Goal: Task Accomplishment & Management: Manage account settings

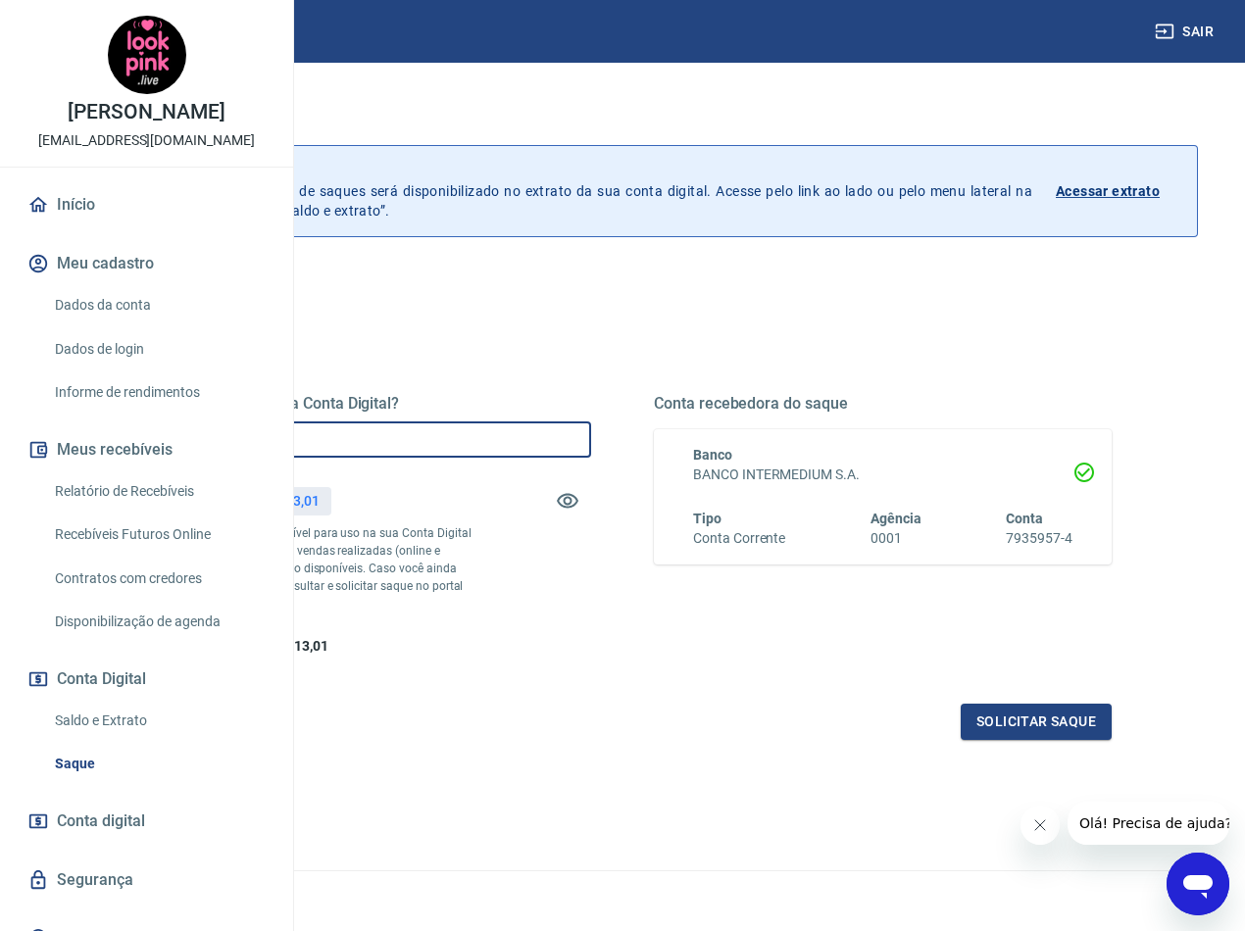
click at [565, 451] on input "R$ 0,00" at bounding box center [362, 439] width 458 height 36
type input "R$ 12.313,01"
click at [1045, 740] on button "Solicitar saque" at bounding box center [1036, 722] width 151 height 36
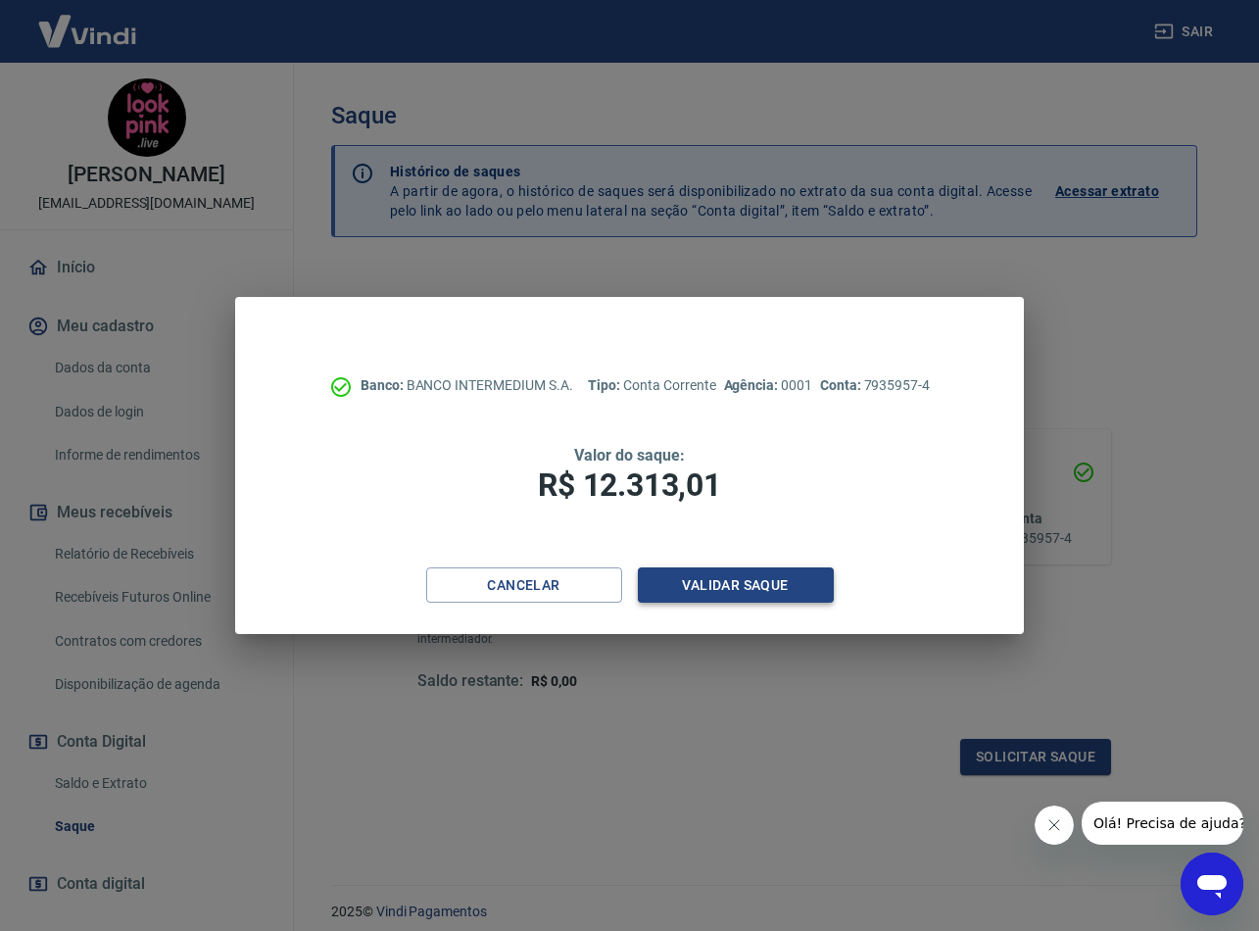
click at [798, 589] on button "Validar saque" at bounding box center [736, 585] width 196 height 36
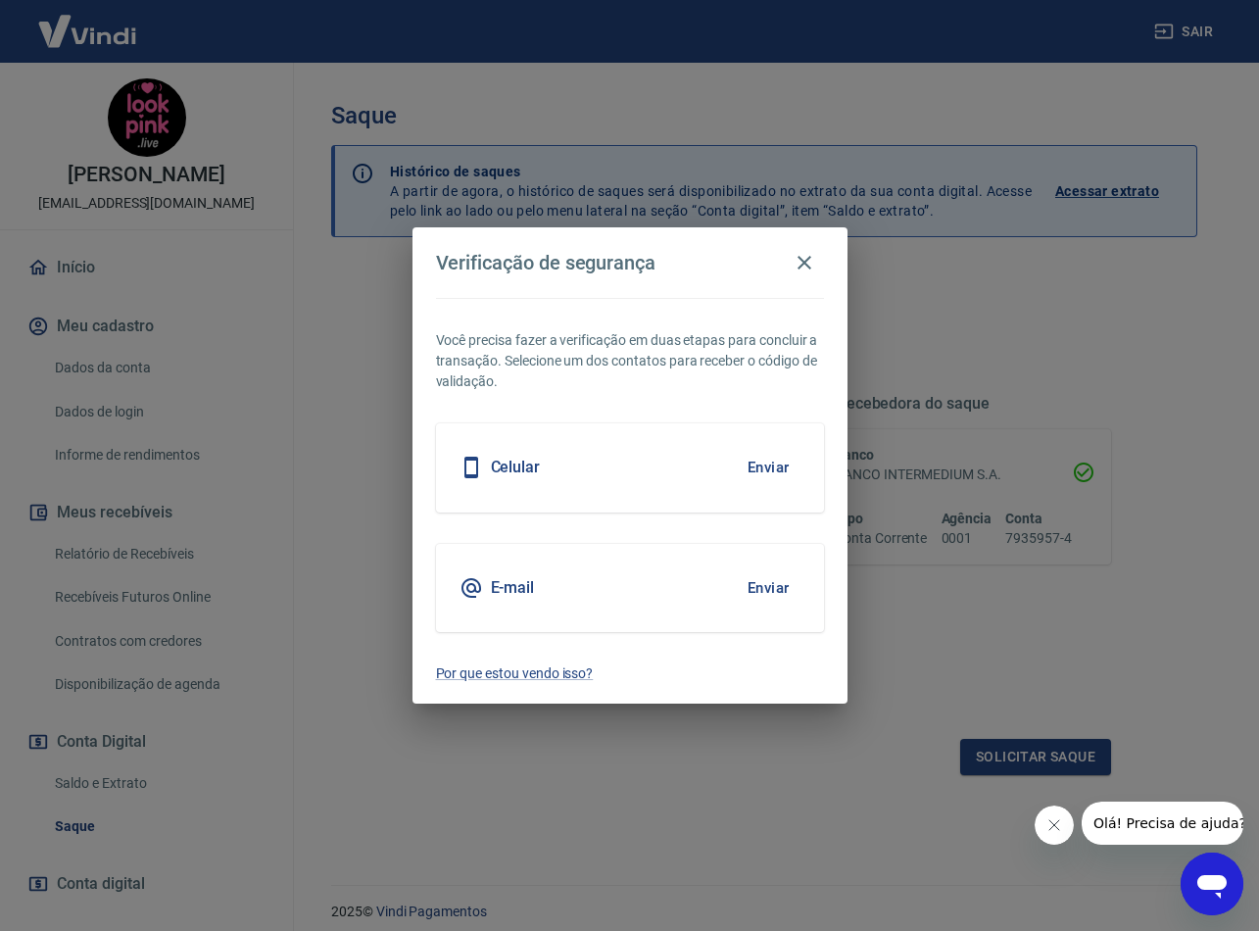
click at [768, 587] on button "Enviar" at bounding box center [769, 587] width 64 height 41
click at [1049, 826] on icon "회사에서 보낸 메시지 닫기" at bounding box center [1055, 825] width 16 height 16
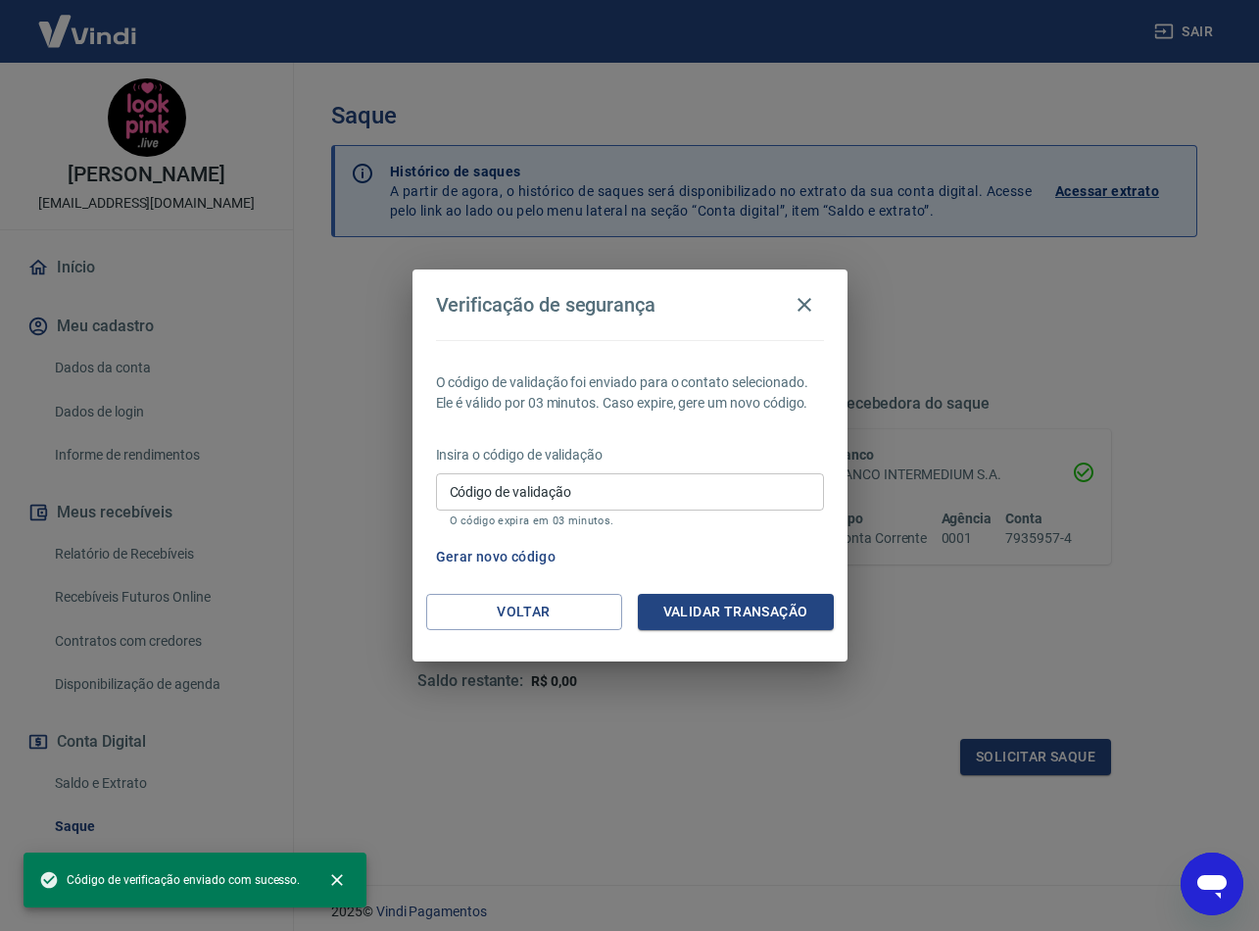
click at [762, 585] on div "O código de validação foi enviado para o contato selecionado. Ele é válido por …" at bounding box center [630, 467] width 435 height 254
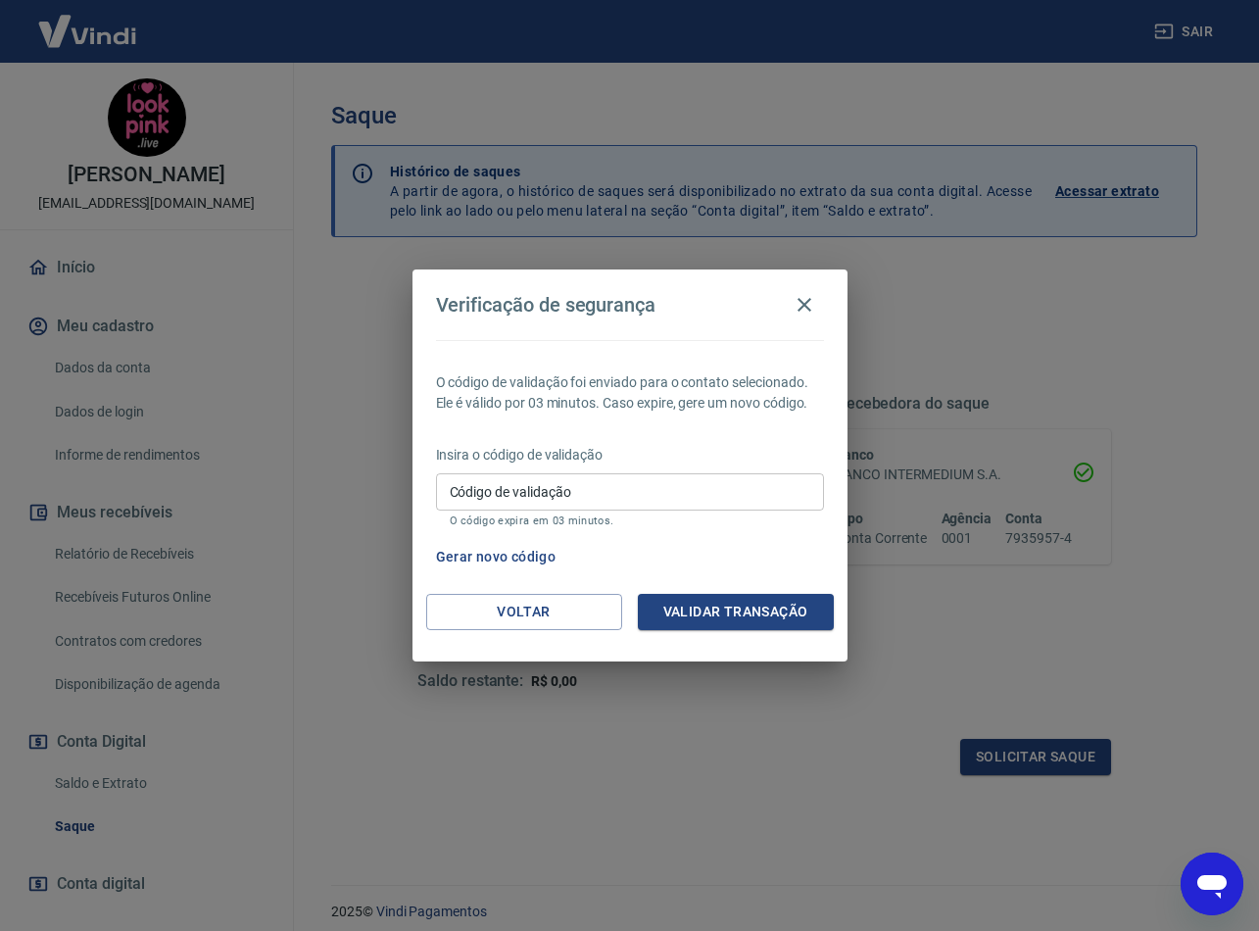
drag, startPoint x: 755, startPoint y: 526, endPoint x: 536, endPoint y: 275, distance: 332.8
click at [754, 525] on p "O código expira em 03 minutos." at bounding box center [630, 521] width 361 height 13
drag, startPoint x: 602, startPoint y: 501, endPoint x: 635, endPoint y: 511, distance: 34.7
click at [602, 501] on input "Código de validação" at bounding box center [630, 491] width 388 height 36
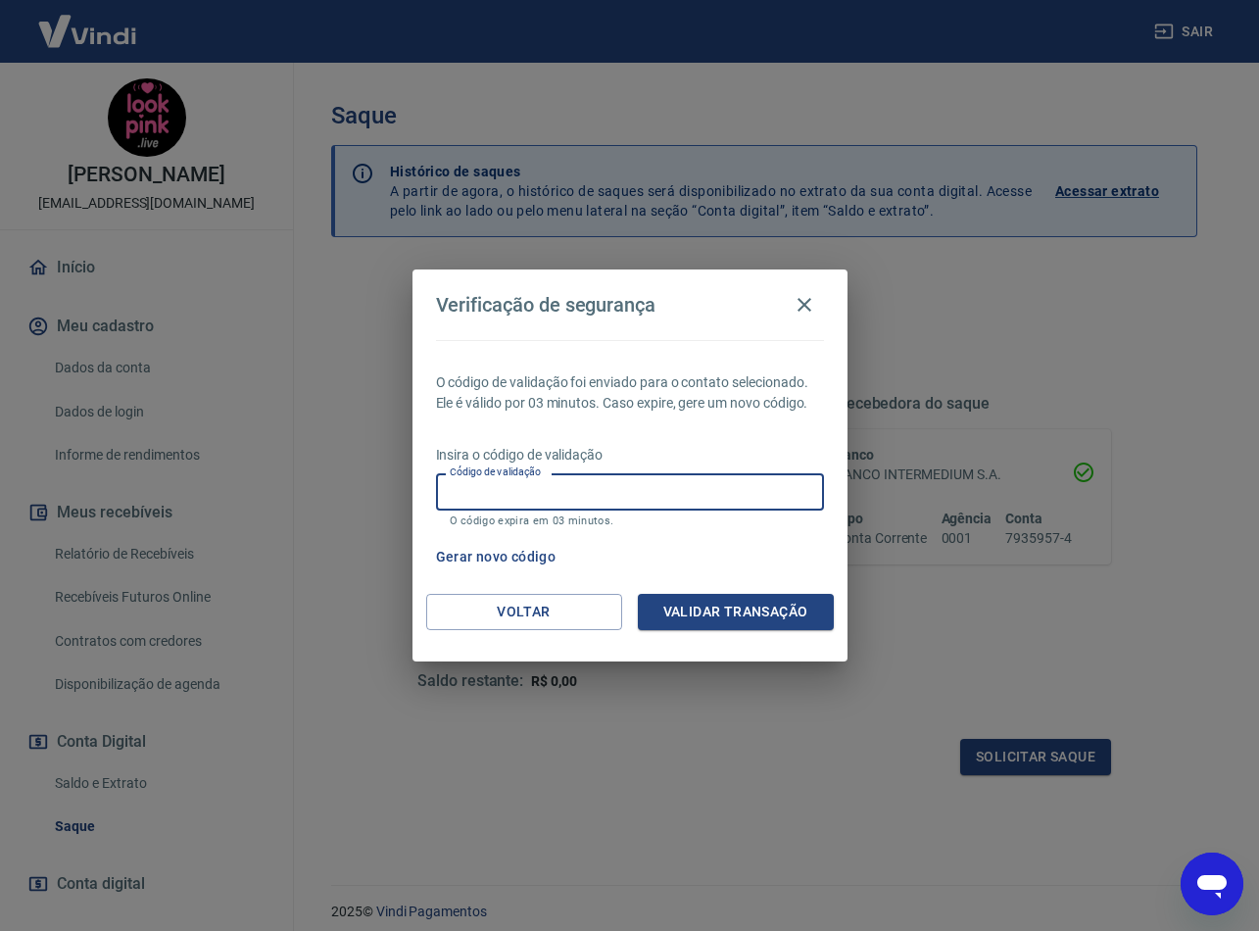
paste input "995140"
type input "995140"
click at [735, 615] on button "Validar transação" at bounding box center [736, 612] width 196 height 36
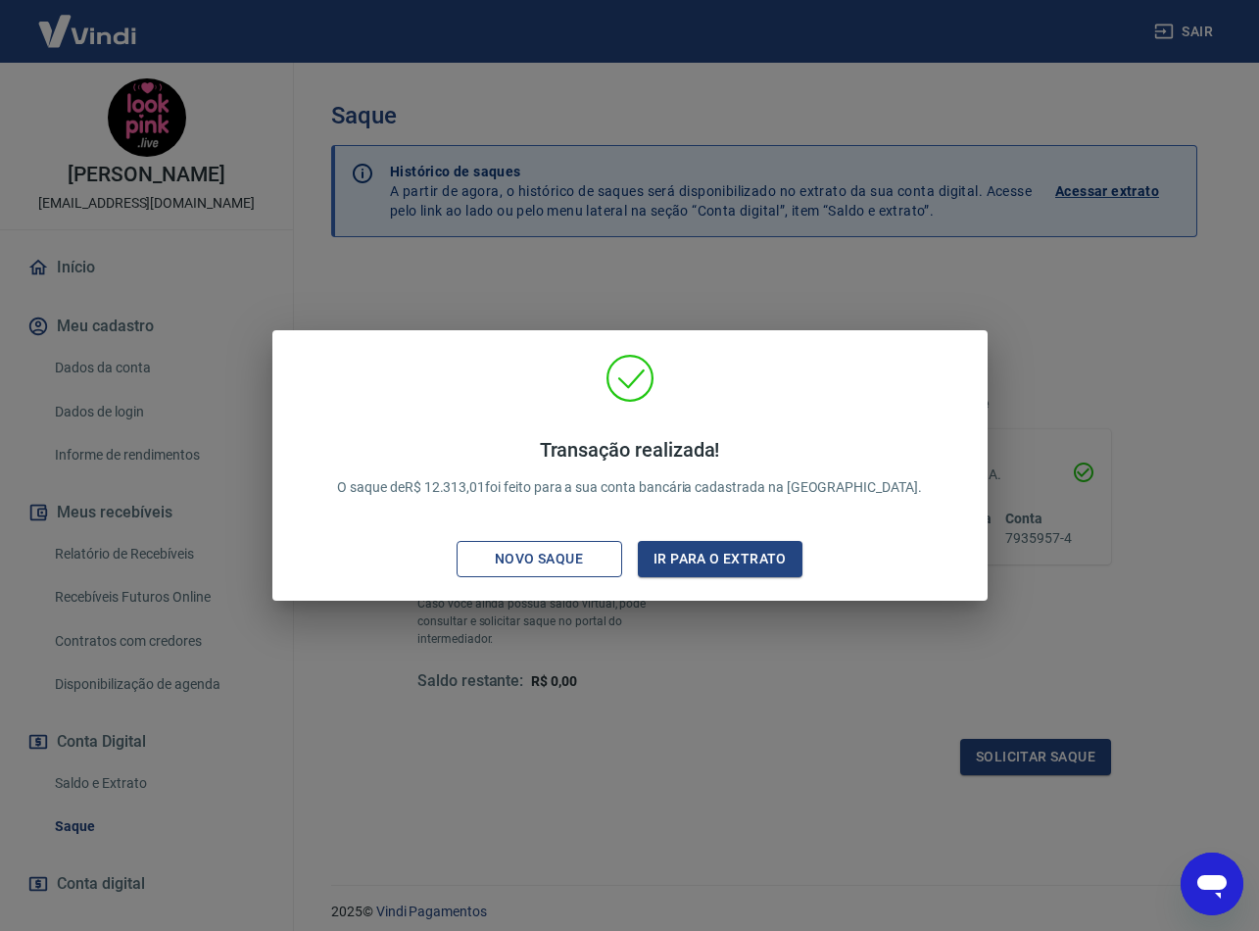
click at [600, 559] on div "Novo saque" at bounding box center [538, 559] width 135 height 25
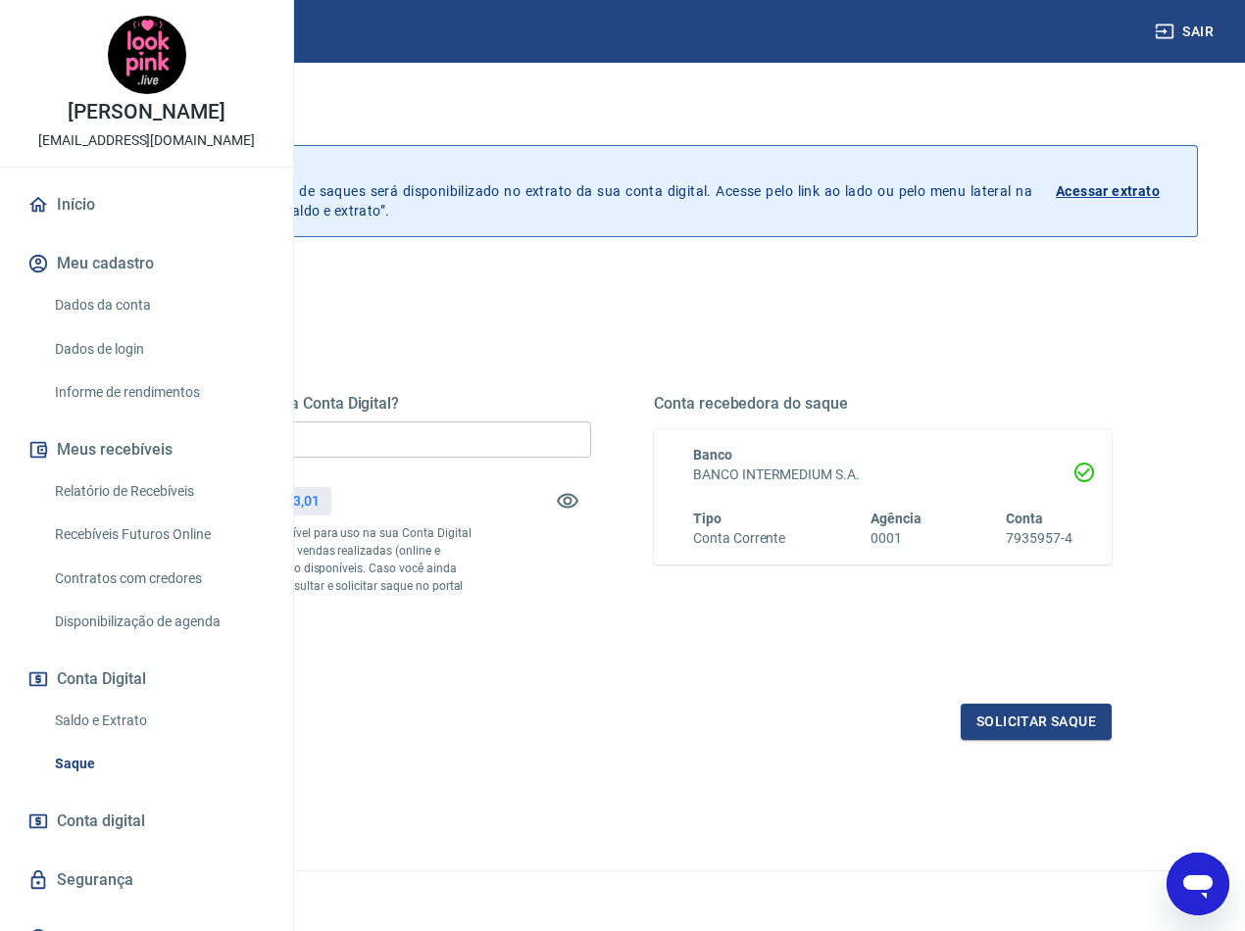
click at [591, 636] on div "Quanto deseja sacar da Conta Digital? R$ 12.313,01 ​ Saldo total*: R$ 12.313,01…" at bounding box center [362, 525] width 458 height 263
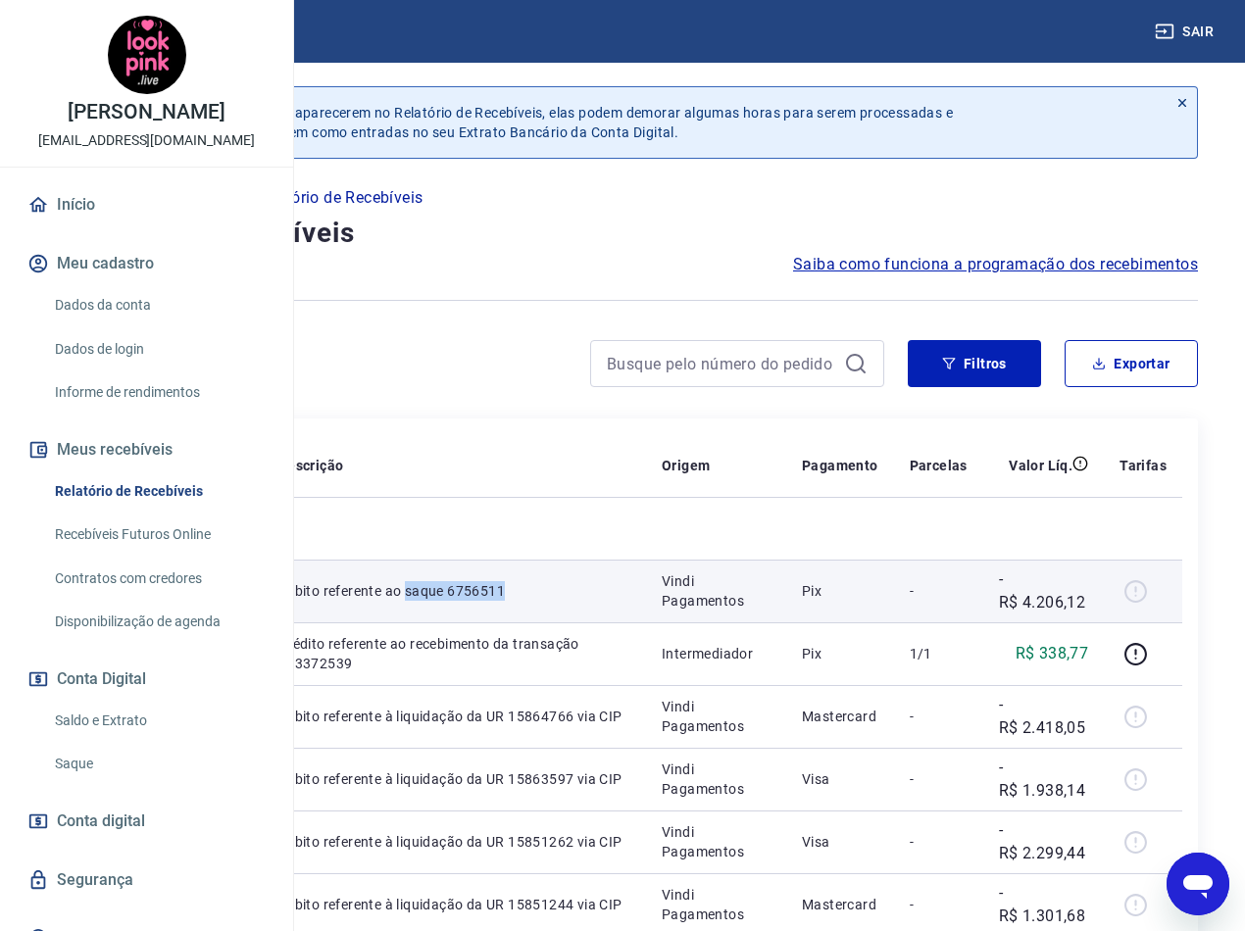
drag, startPoint x: 625, startPoint y: 644, endPoint x: 553, endPoint y: 635, distance: 73.1
click at [553, 622] on td "Débito referente ao saque 6756511" at bounding box center [454, 591] width 383 height 63
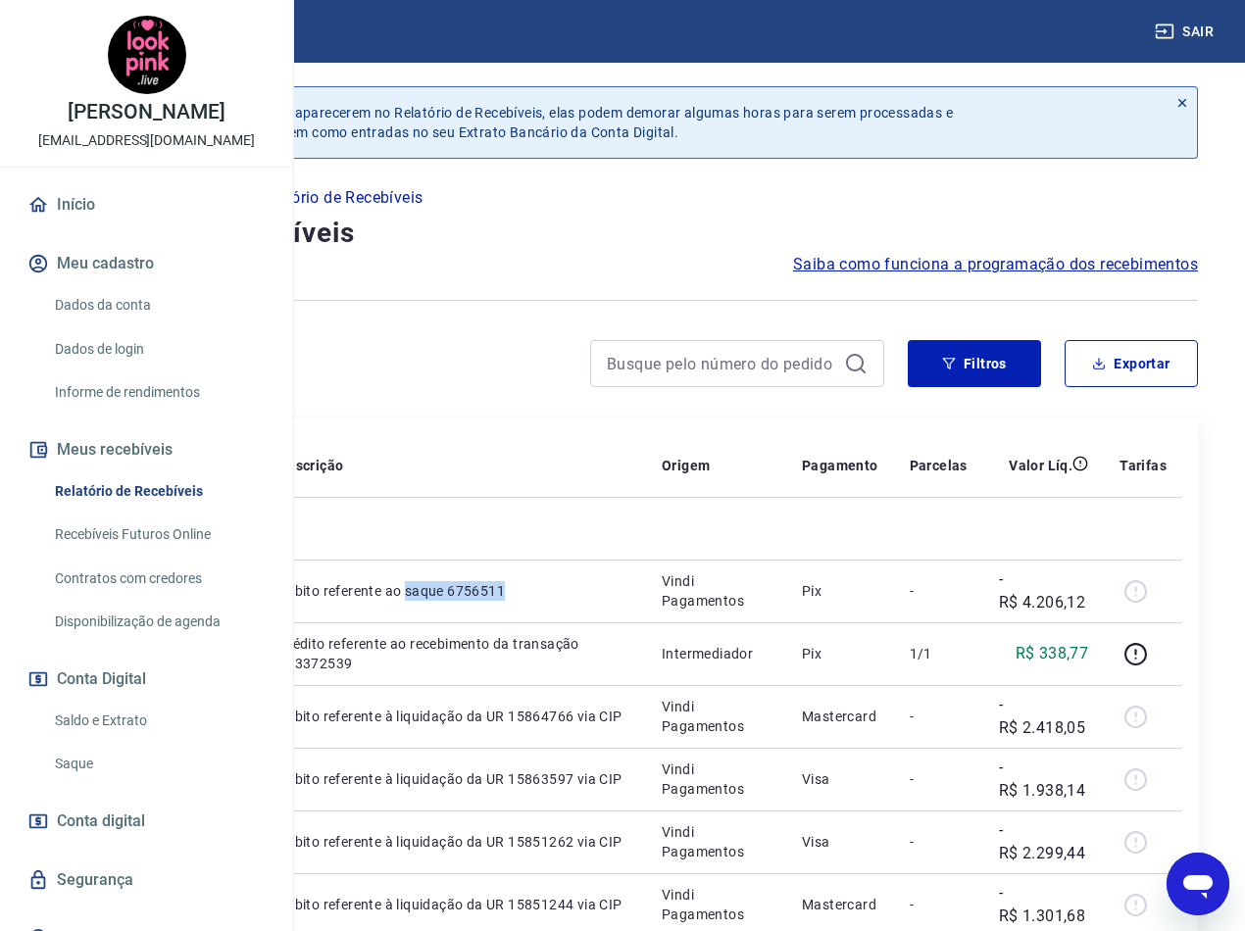
copy p "saque 6756511"
